Goal: Check status: Check status

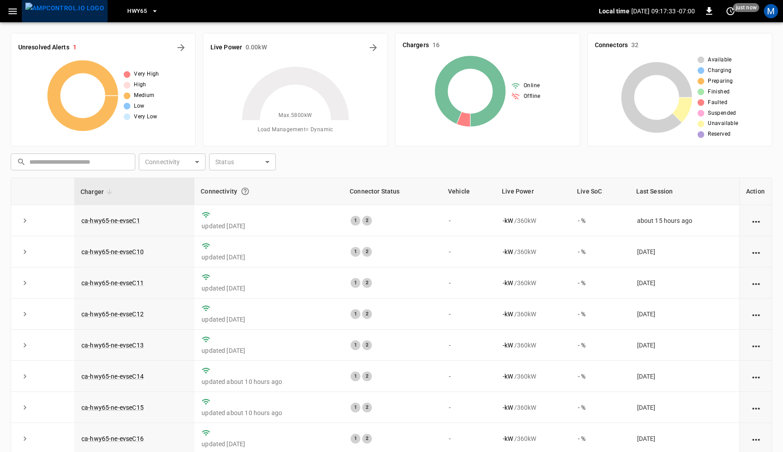
click at [73, 8] on img "menu" at bounding box center [64, 8] width 79 height 11
click at [130, 10] on span "HWY65" at bounding box center [137, 11] width 20 height 10
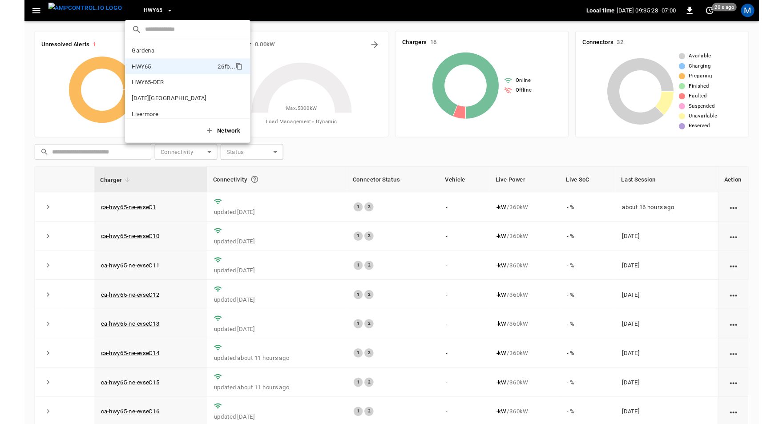
scroll to position [14, 0]
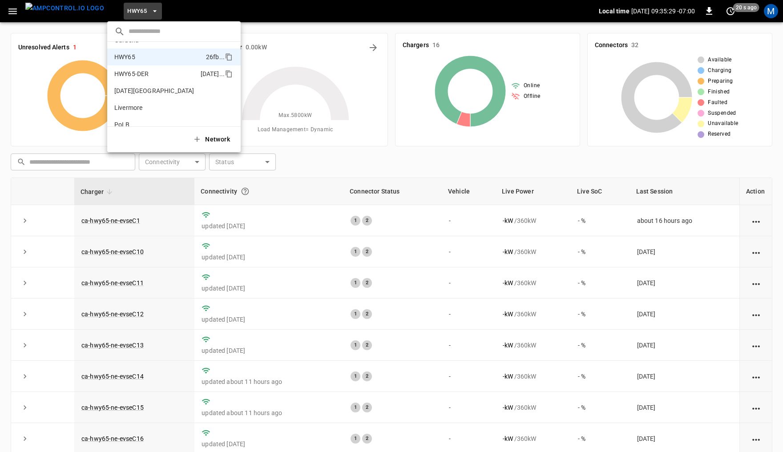
click at [144, 75] on p "HWY65-DER" at bounding box center [155, 73] width 83 height 9
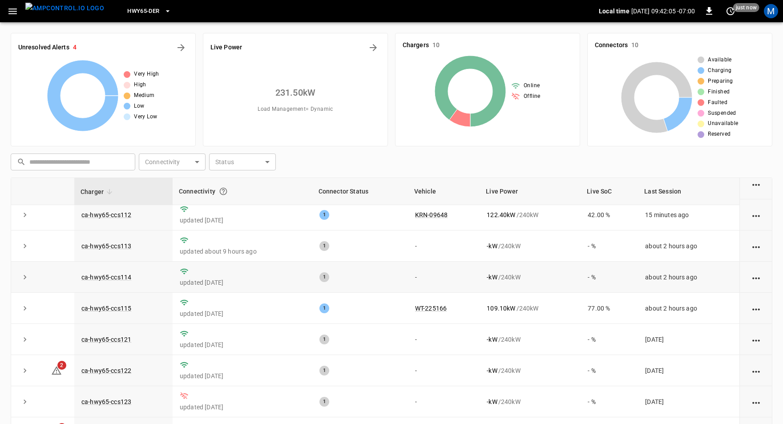
scroll to position [42, 0]
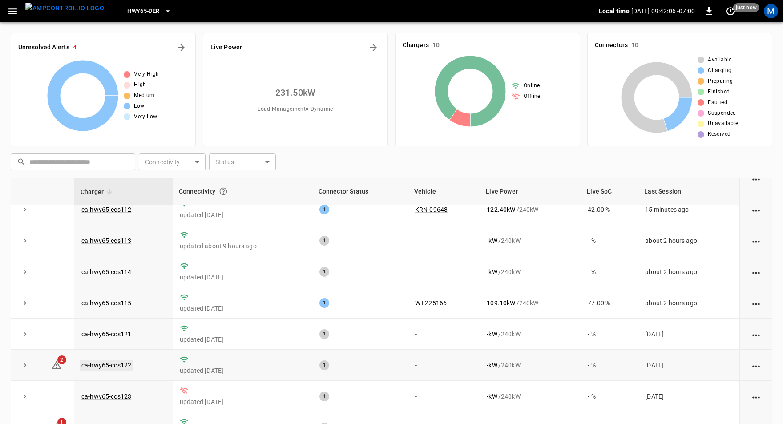
click at [112, 362] on link "ca-hwy65-ccs122" at bounding box center [106, 365] width 53 height 11
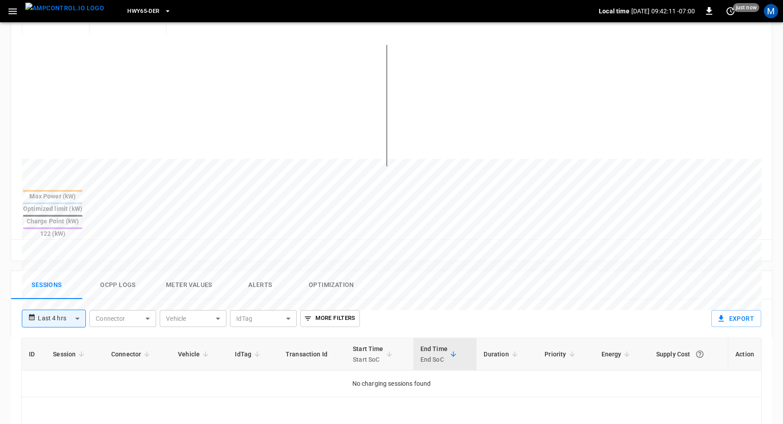
scroll to position [211, 0]
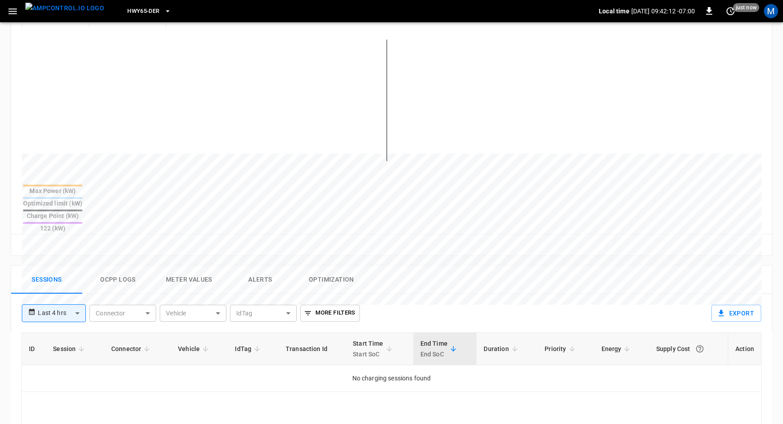
click at [77, 279] on body "**********" at bounding box center [391, 226] width 783 height 875
click at [51, 312] on li "Last 24 hrs" at bounding box center [53, 315] width 64 height 15
type input "**********"
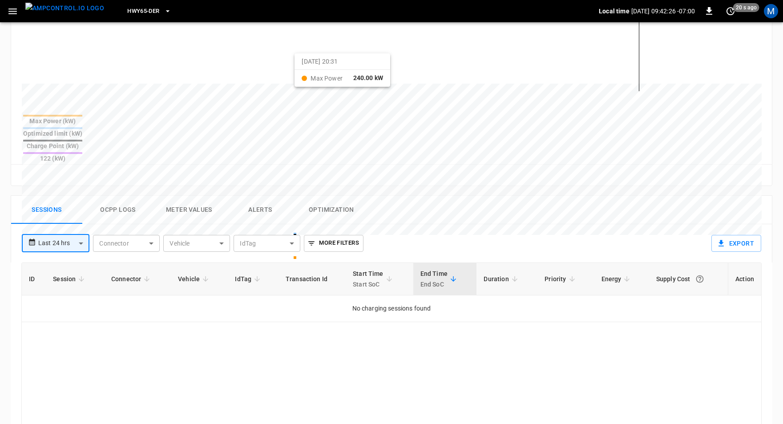
scroll to position [0, 0]
